Goal: Obtain resource: Obtain resource

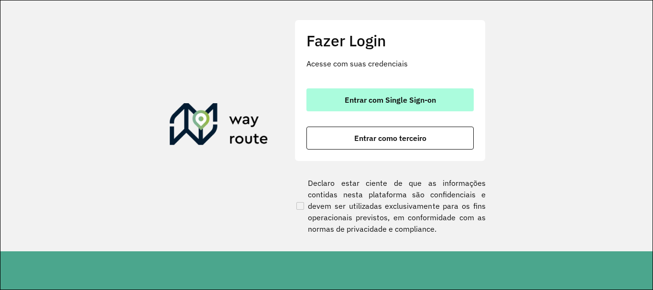
click at [355, 92] on button "Entrar com Single Sign-on" at bounding box center [389, 99] width 167 height 23
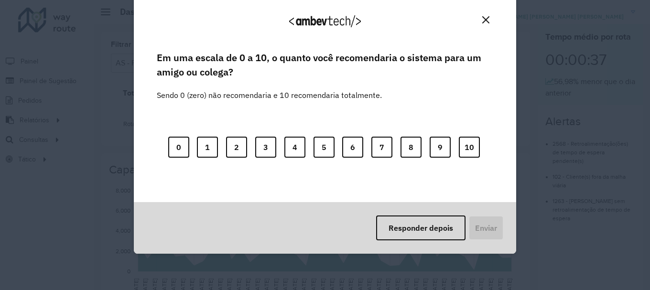
drag, startPoint x: 328, startPoint y: 239, endPoint x: 334, endPoint y: 242, distance: 6.2
click at [329, 239] on div "Responder depois Enviar" at bounding box center [325, 228] width 382 height 52
click at [387, 240] on button "Responder depois" at bounding box center [420, 228] width 89 height 25
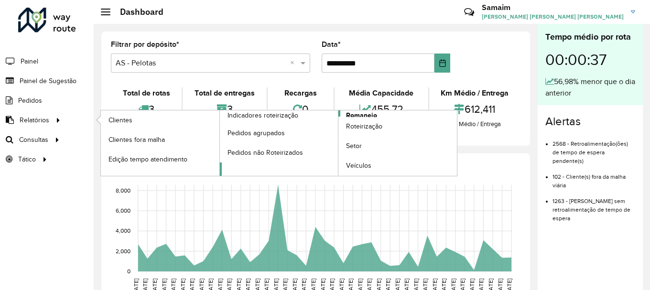
click at [366, 113] on span "Romaneio" at bounding box center [361, 115] width 31 height 10
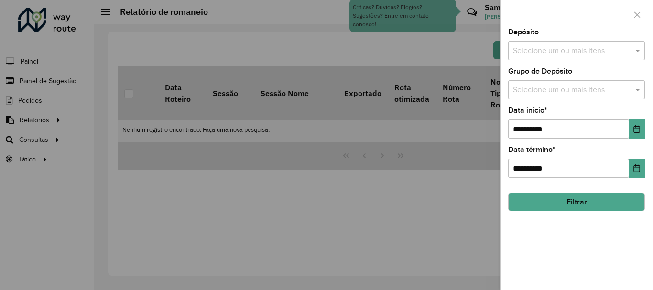
click at [566, 51] on input "text" at bounding box center [572, 50] width 122 height 11
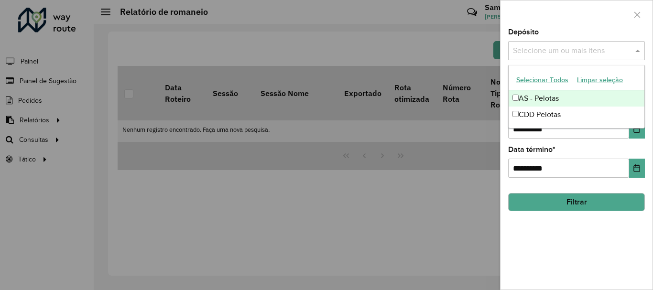
click at [547, 80] on button "Selecionar Todos" at bounding box center [542, 80] width 61 height 15
click at [570, 23] on div at bounding box center [577, 14] width 152 height 28
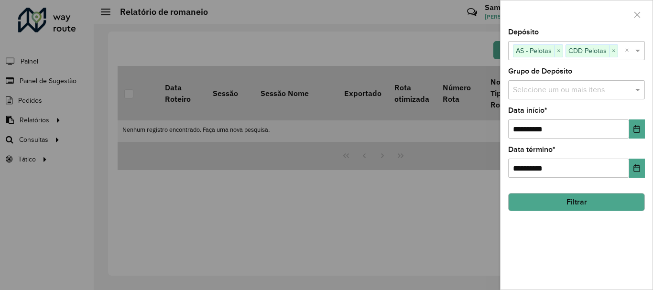
click at [559, 100] on div "**********" at bounding box center [577, 159] width 152 height 261
click at [557, 98] on div "Selecione um ou mais itens" at bounding box center [576, 89] width 137 height 19
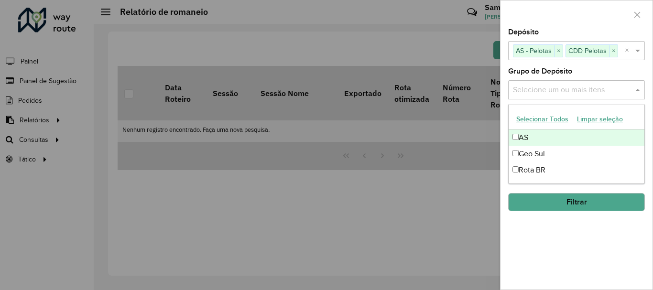
click at [555, 88] on input "text" at bounding box center [572, 90] width 122 height 11
click at [551, 118] on button "Selecionar Todos" at bounding box center [542, 119] width 61 height 15
click at [572, 18] on div at bounding box center [577, 14] width 152 height 28
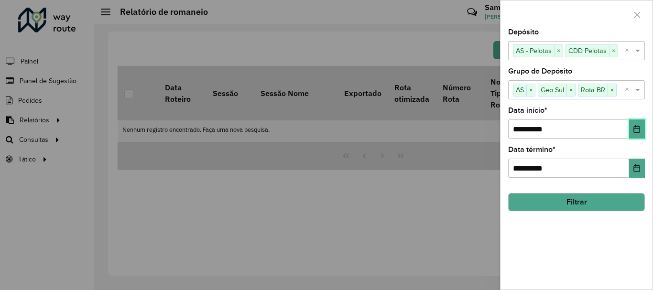
click at [638, 129] on icon "Choose Date" at bounding box center [637, 129] width 6 height 8
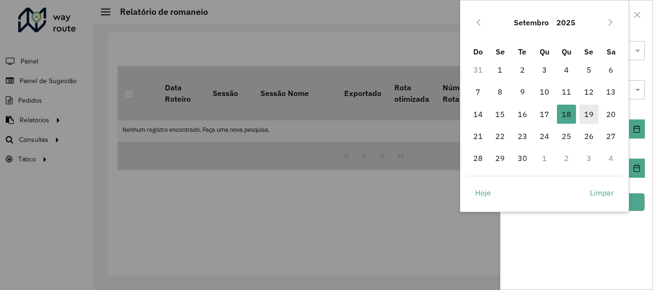
click at [590, 111] on span "19" at bounding box center [588, 114] width 19 height 19
type input "**********"
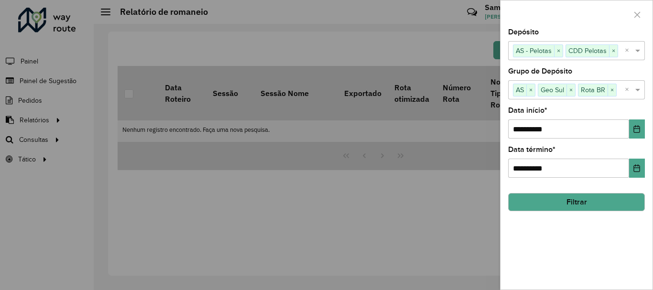
click at [569, 201] on button "Filtrar" at bounding box center [576, 202] width 137 height 18
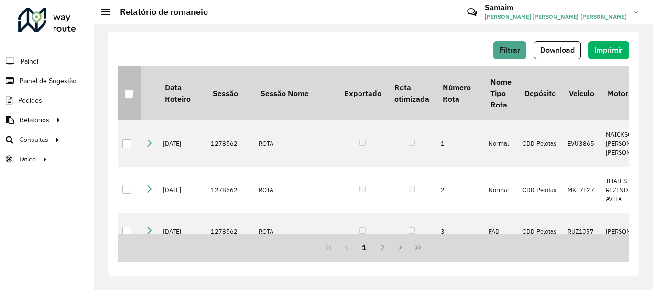
click at [121, 96] on th at bounding box center [129, 93] width 23 height 54
click at [127, 94] on div at bounding box center [128, 93] width 9 height 9
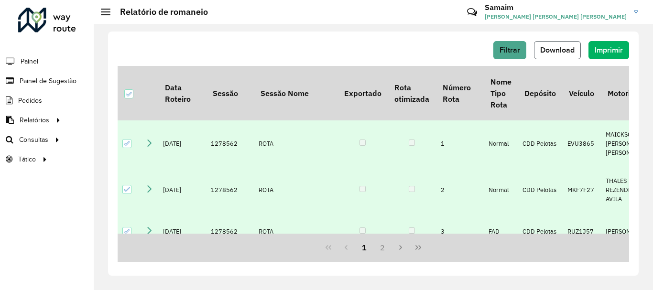
click at [560, 55] on button "Download" at bounding box center [557, 50] width 47 height 18
